Goal: Use online tool/utility: Utilize a website feature to perform a specific function

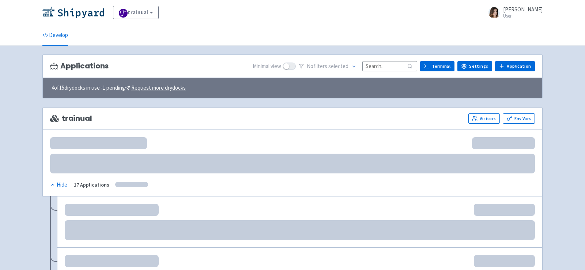
scroll to position [44, 0]
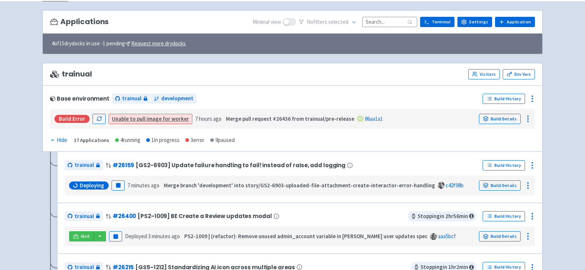
click at [382, 19] on input at bounding box center [389, 22] width 55 height 10
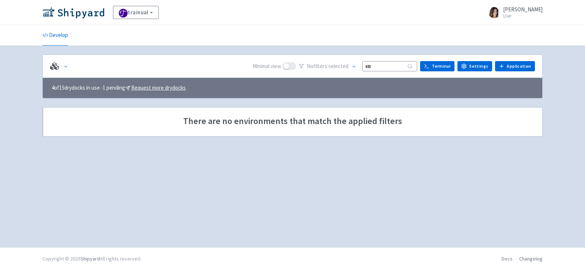
type input "к"
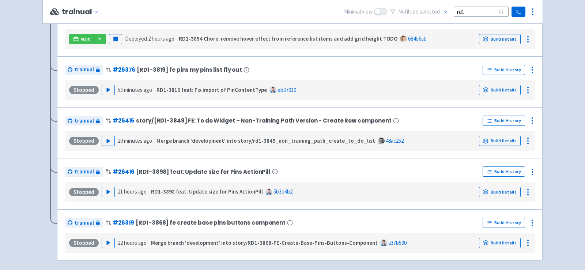
scroll to position [127, 0]
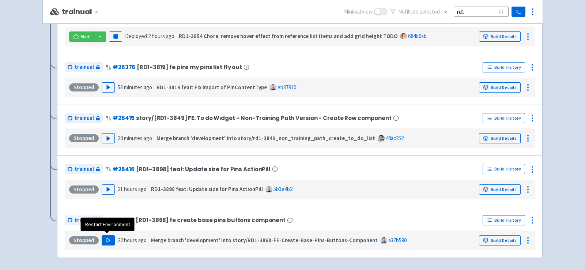
type input "rd1"
click at [106, 237] on icon "button" at bounding box center [108, 239] width 5 height 5
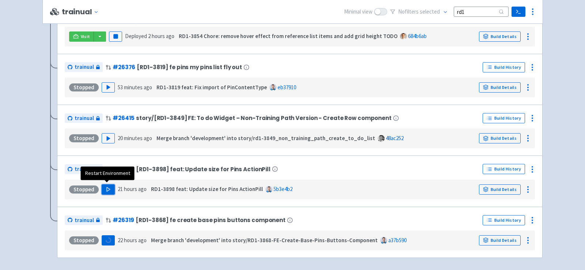
click at [108, 186] on icon "button" at bounding box center [108, 188] width 5 height 5
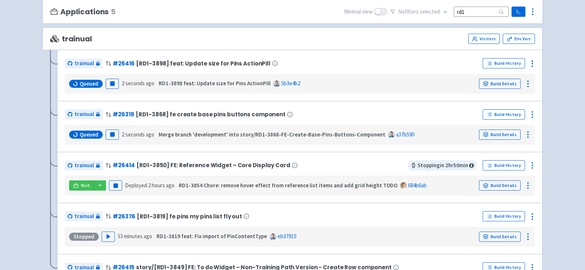
scroll to position [81, 0]
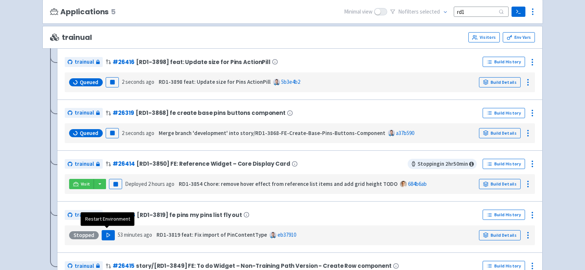
click at [107, 235] on icon "button" at bounding box center [108, 234] width 5 height 5
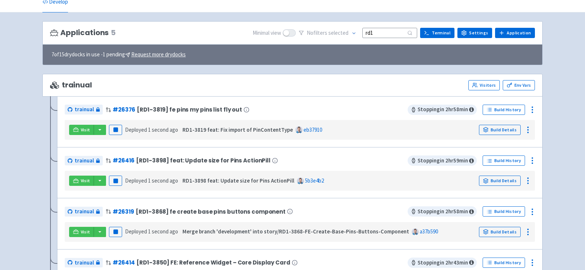
scroll to position [38, 0]
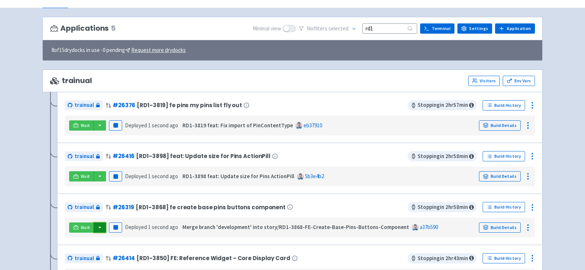
click at [102, 227] on button "button" at bounding box center [100, 227] width 12 height 10
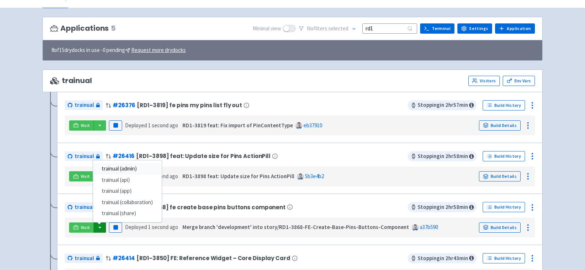
click at [141, 167] on link "trainual (admin)" at bounding box center [127, 168] width 69 height 11
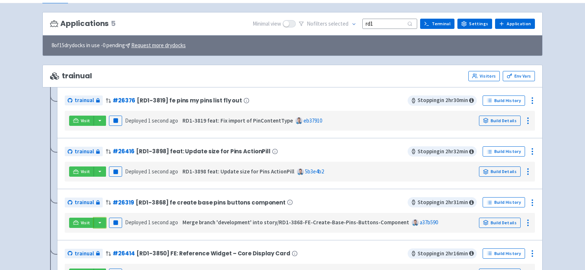
scroll to position [43, 0]
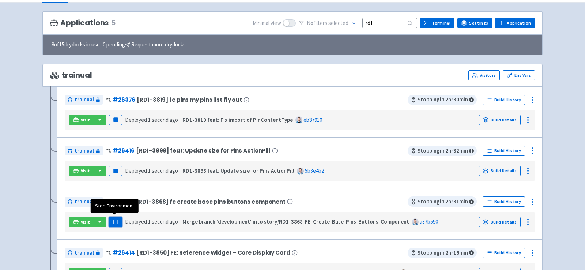
click at [114, 220] on rect "button" at bounding box center [115, 222] width 4 height 4
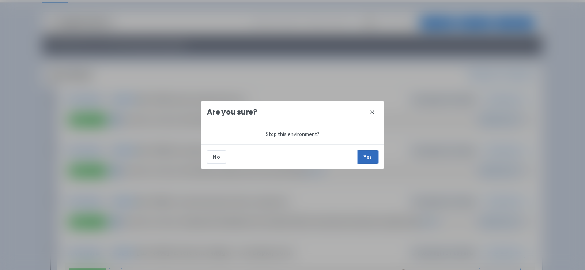
click at [369, 156] on button "Yes" at bounding box center [367, 156] width 20 height 13
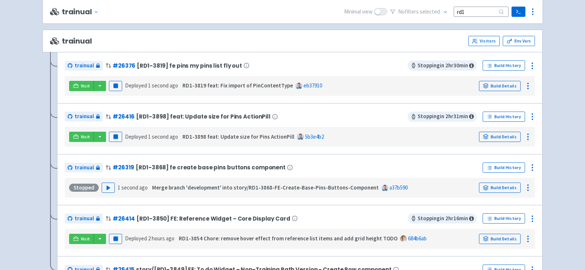
scroll to position [76, 0]
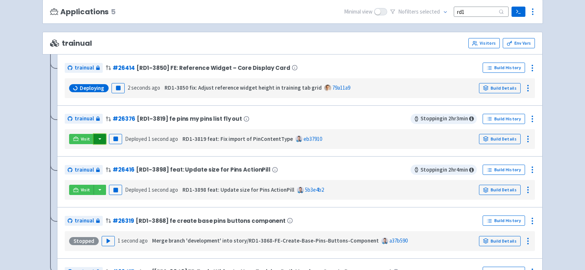
click at [99, 137] on button "button" at bounding box center [100, 139] width 12 height 10
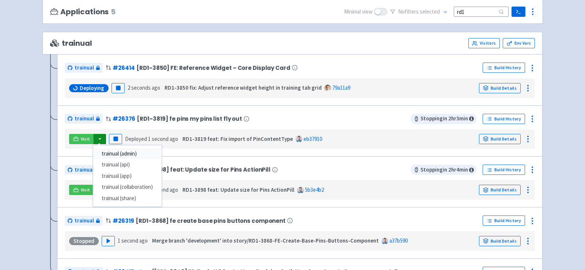
click at [118, 150] on link "trainual (admin)" at bounding box center [127, 153] width 69 height 11
